Goal: Find specific page/section: Find specific page/section

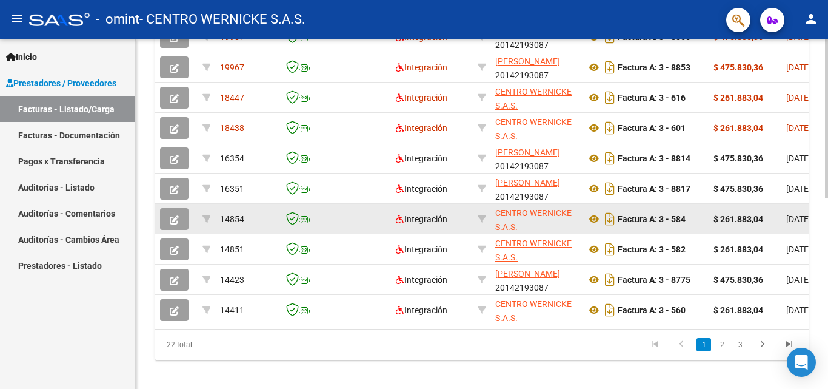
scroll to position [419, 0]
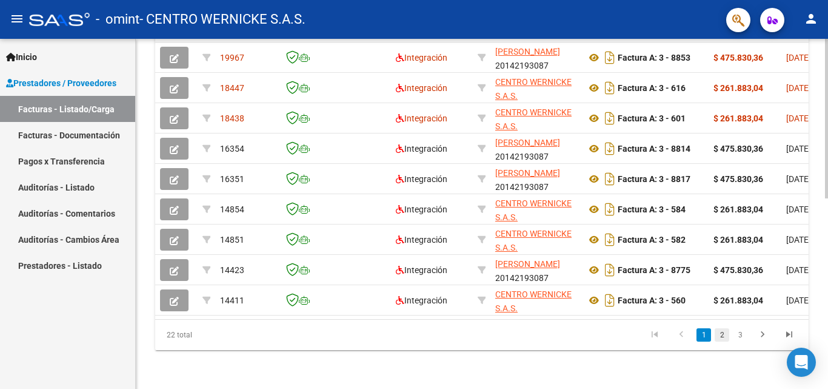
click at [727, 335] on link "2" at bounding box center [722, 334] width 15 height 13
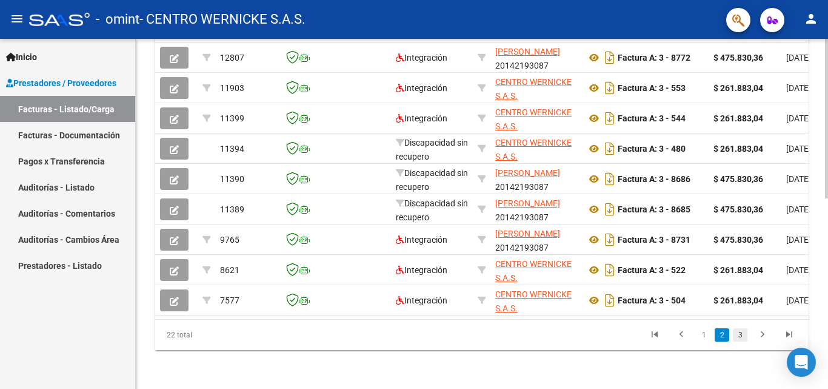
click at [743, 338] on link "3" at bounding box center [740, 334] width 15 height 13
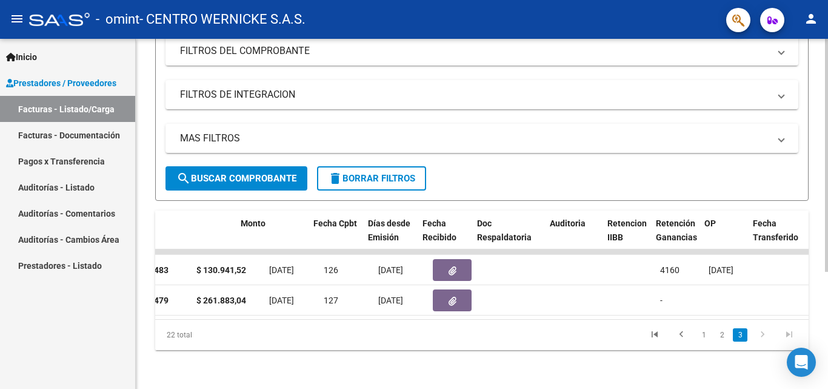
scroll to position [0, 454]
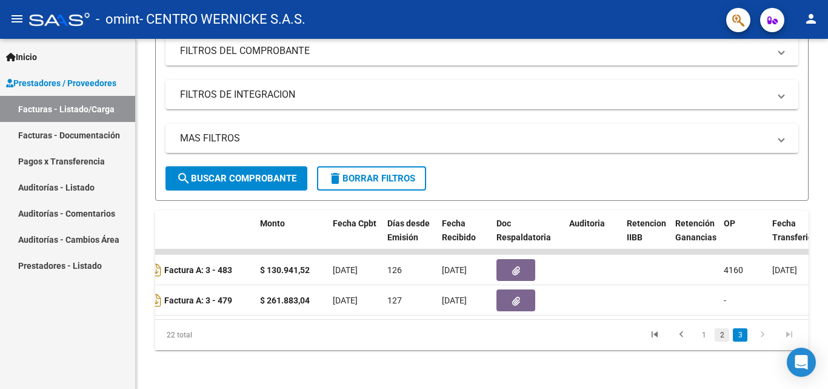
click at [724, 331] on link "2" at bounding box center [722, 334] width 15 height 13
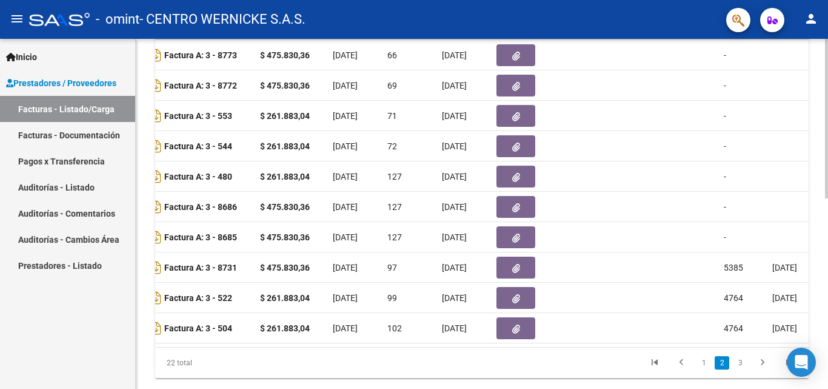
scroll to position [398, 0]
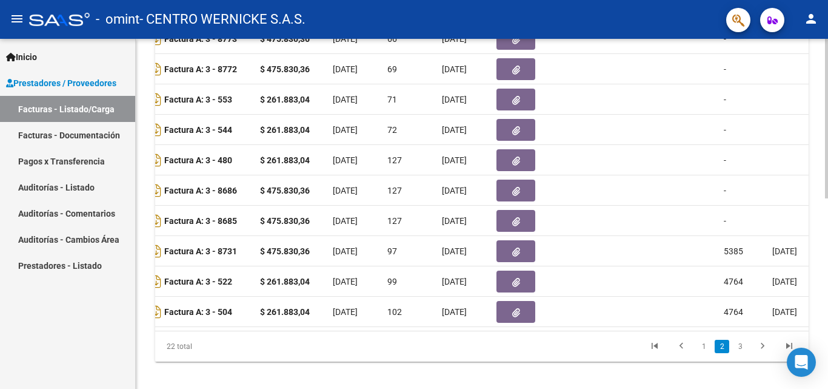
click at [828, 230] on div at bounding box center [826, 304] width 3 height 160
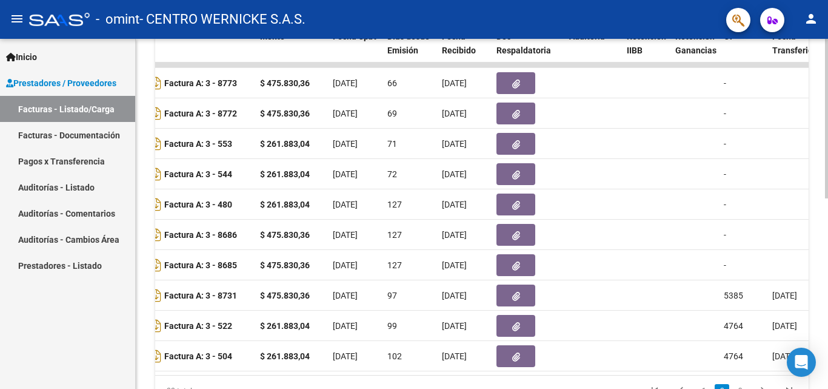
scroll to position [346, 0]
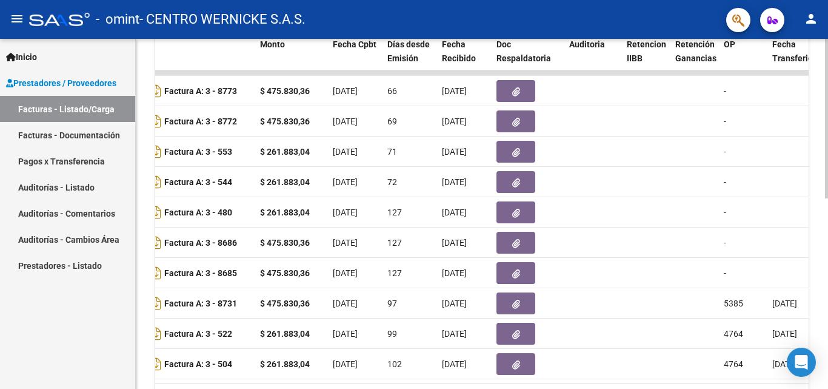
click at [828, 216] on div at bounding box center [826, 280] width 3 height 160
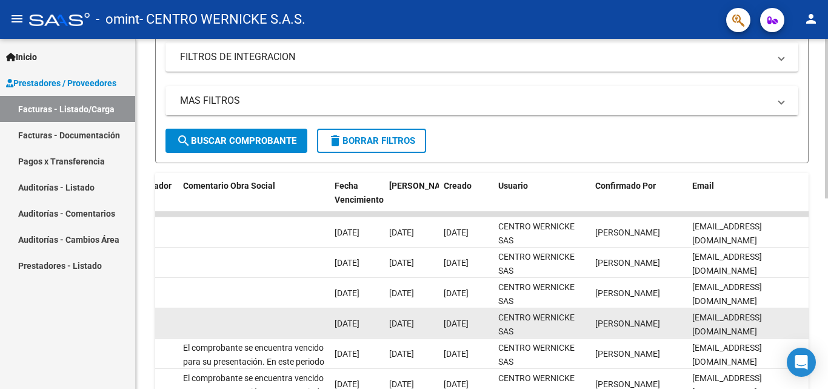
scroll to position [419, 0]
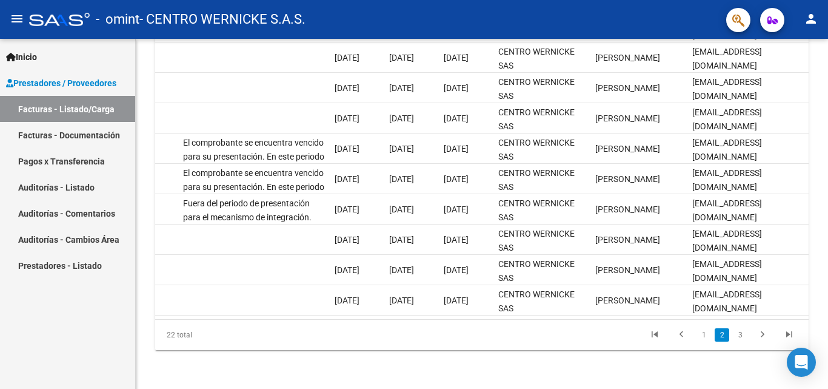
click at [704, 341] on link "1" at bounding box center [704, 334] width 15 height 13
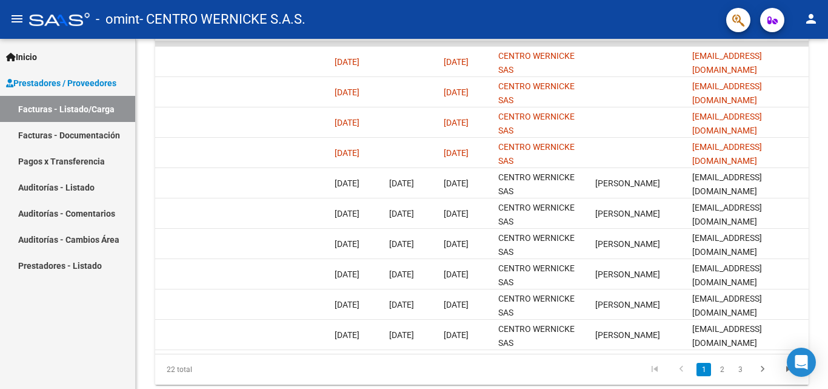
scroll to position [371, 0]
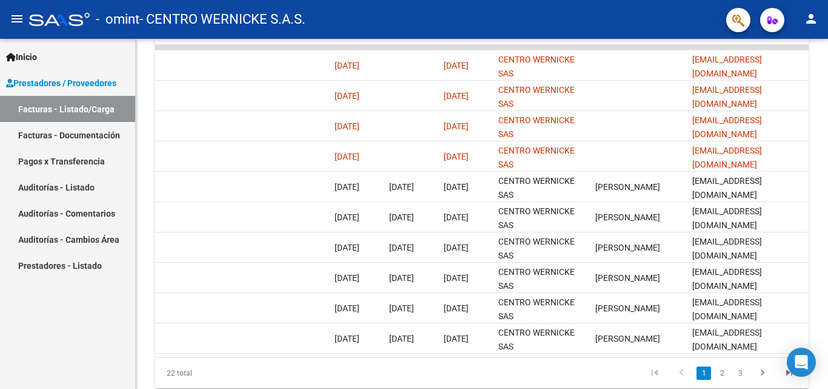
click at [828, 232] on div at bounding box center [826, 292] width 3 height 160
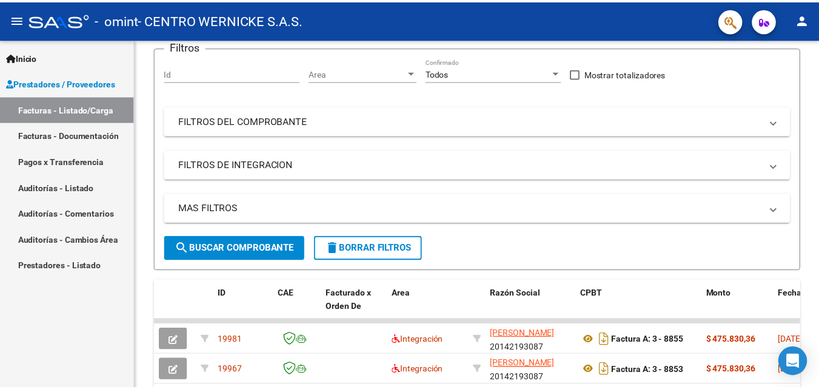
scroll to position [0, 0]
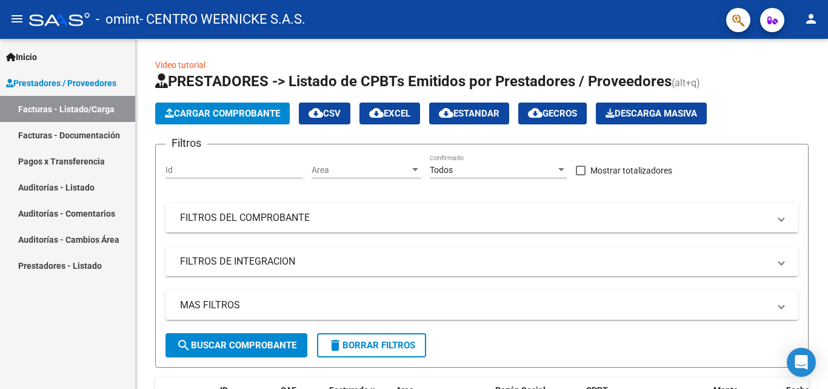
click at [805, 16] on mat-icon "person" at bounding box center [811, 19] width 15 height 15
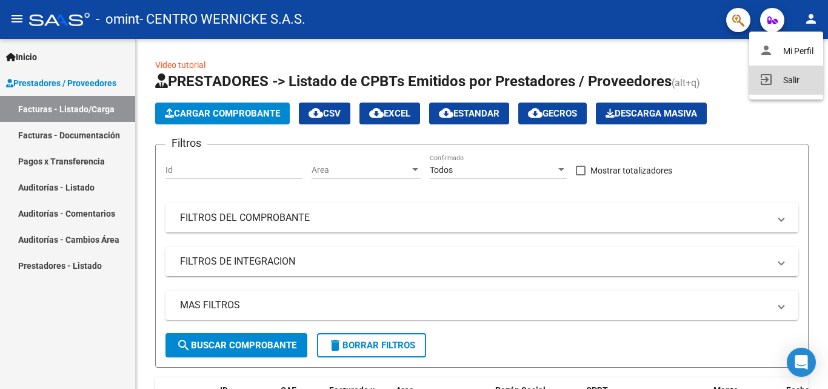
click at [793, 73] on button "exit_to_app Salir" at bounding box center [787, 80] width 74 height 29
